Goal: Obtain resource: Download file/media

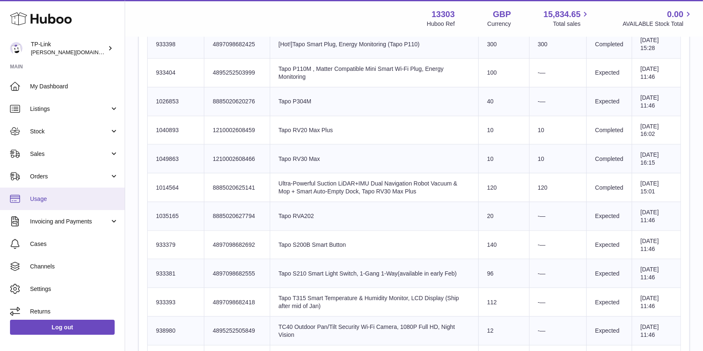
scroll to position [5, 0]
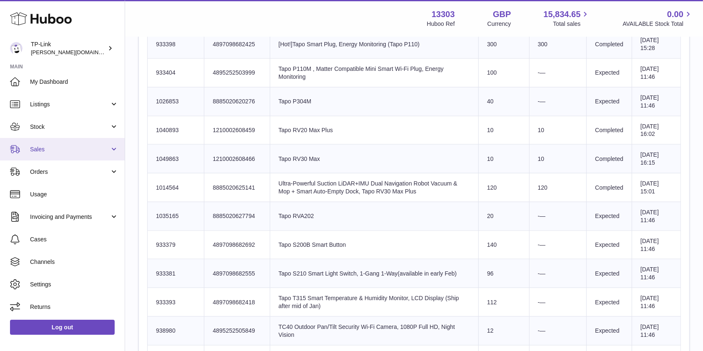
click at [76, 154] on link "Sales" at bounding box center [62, 149] width 125 height 23
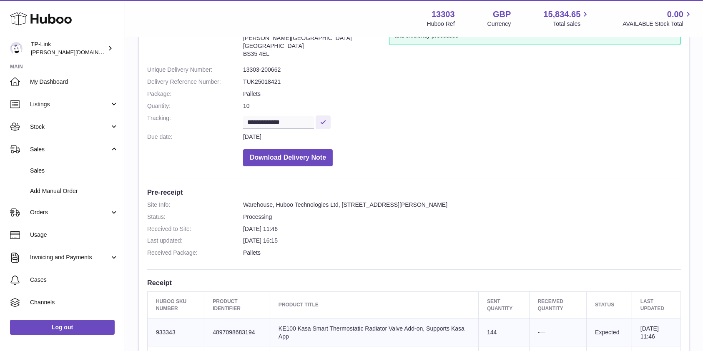
scroll to position [0, 0]
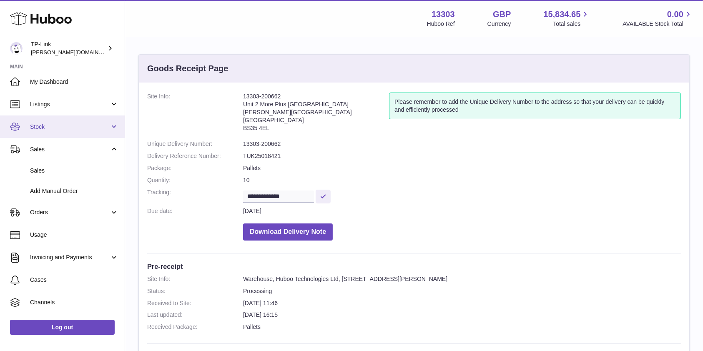
click at [54, 123] on span "Stock" at bounding box center [70, 127] width 80 height 8
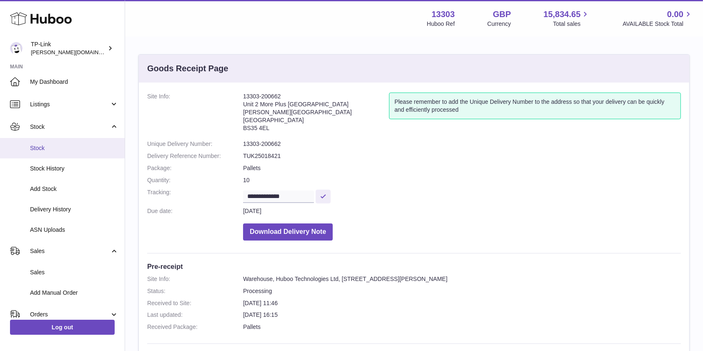
click at [57, 142] on link "Stock" at bounding box center [62, 148] width 125 height 20
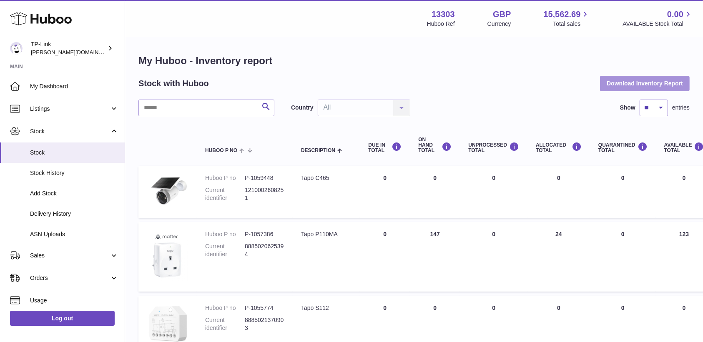
click at [607, 80] on button "Download Inventory Report" at bounding box center [645, 83] width 90 height 15
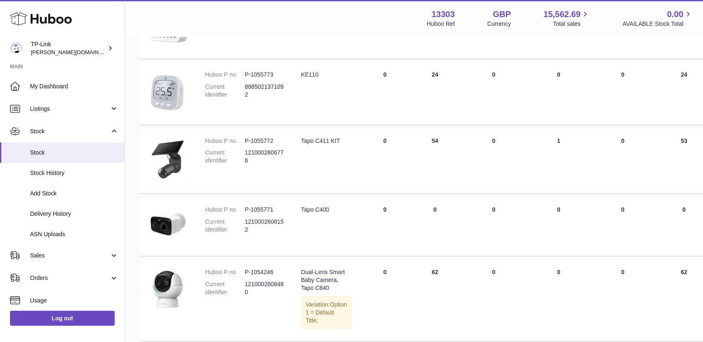
click at [354, 11] on div "Menu Huboo 13303 Huboo Ref GBP Currency 15,562.69 Total sales 0.00 AVAILABLE St…" at bounding box center [414, 18] width 558 height 19
click at [233, 23] on div "Menu Huboo 13303 Huboo Ref GBP Currency 15,562.69 Total sales 0.00 AVAILABLE St…" at bounding box center [414, 18] width 558 height 19
click at [372, 21] on div "Menu Huboo 13303 Huboo Ref GBP Currency 15,562.69 Total sales 0.00 AVAILABLE St…" at bounding box center [414, 18] width 558 height 19
